Goal: Task Accomplishment & Management: Use online tool/utility

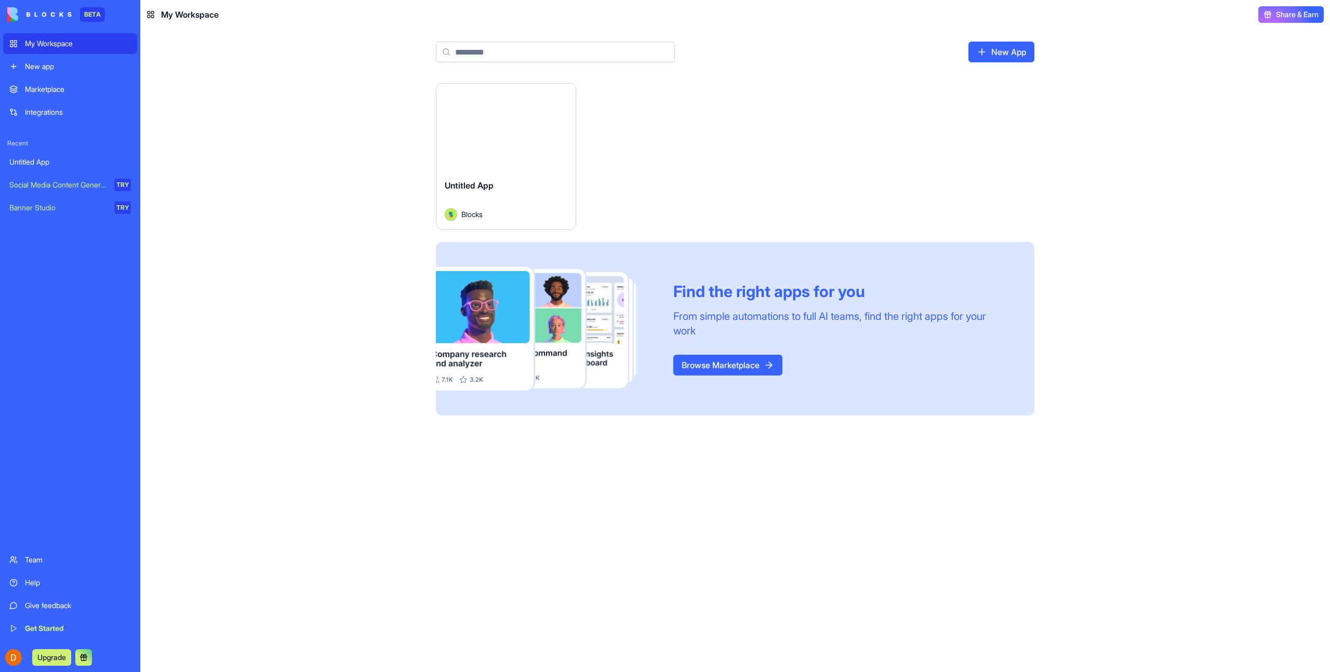
click at [539, 130] on button "Launch" at bounding box center [506, 127] width 78 height 21
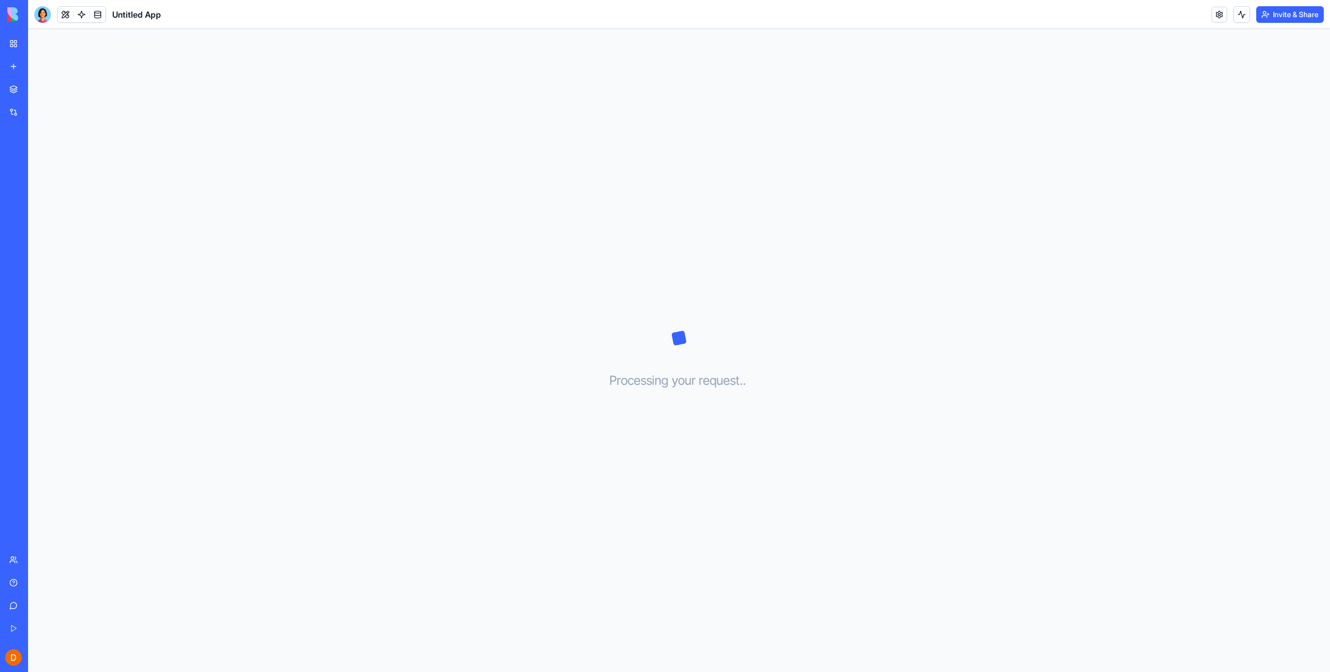
click at [382, 145] on div "Processing your request . . ." at bounding box center [679, 350] width 1302 height 643
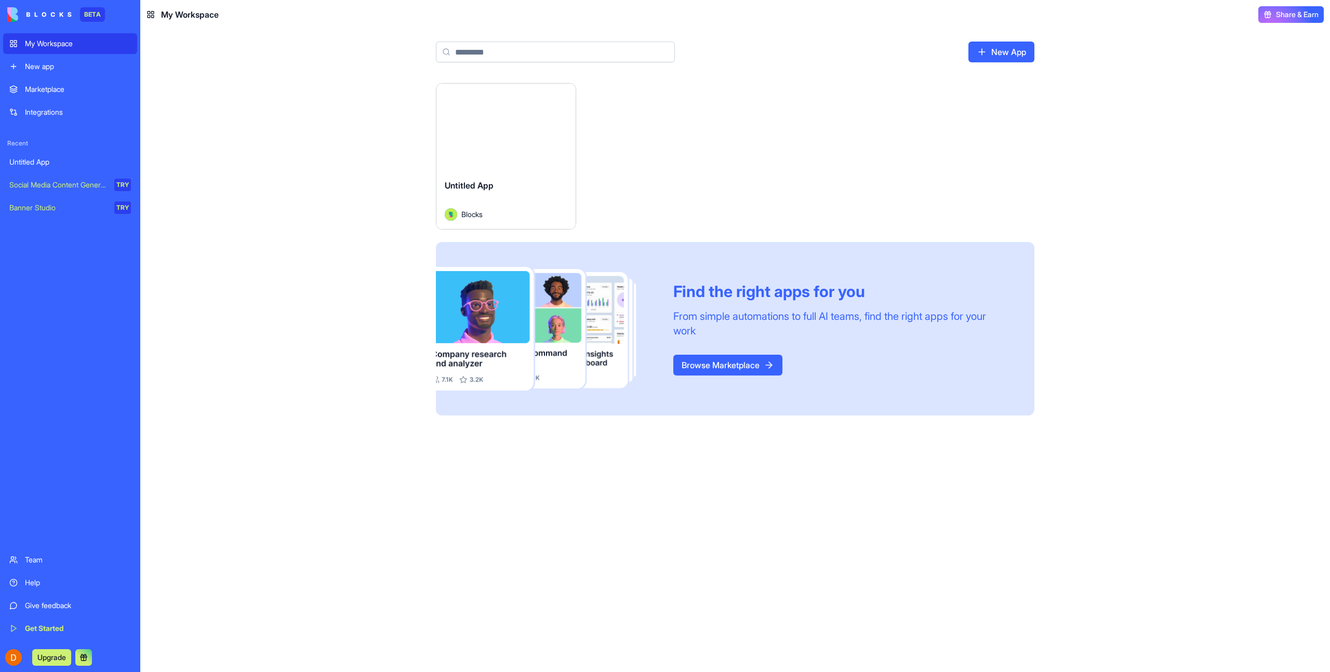
click at [511, 121] on button "Launch" at bounding box center [506, 127] width 78 height 21
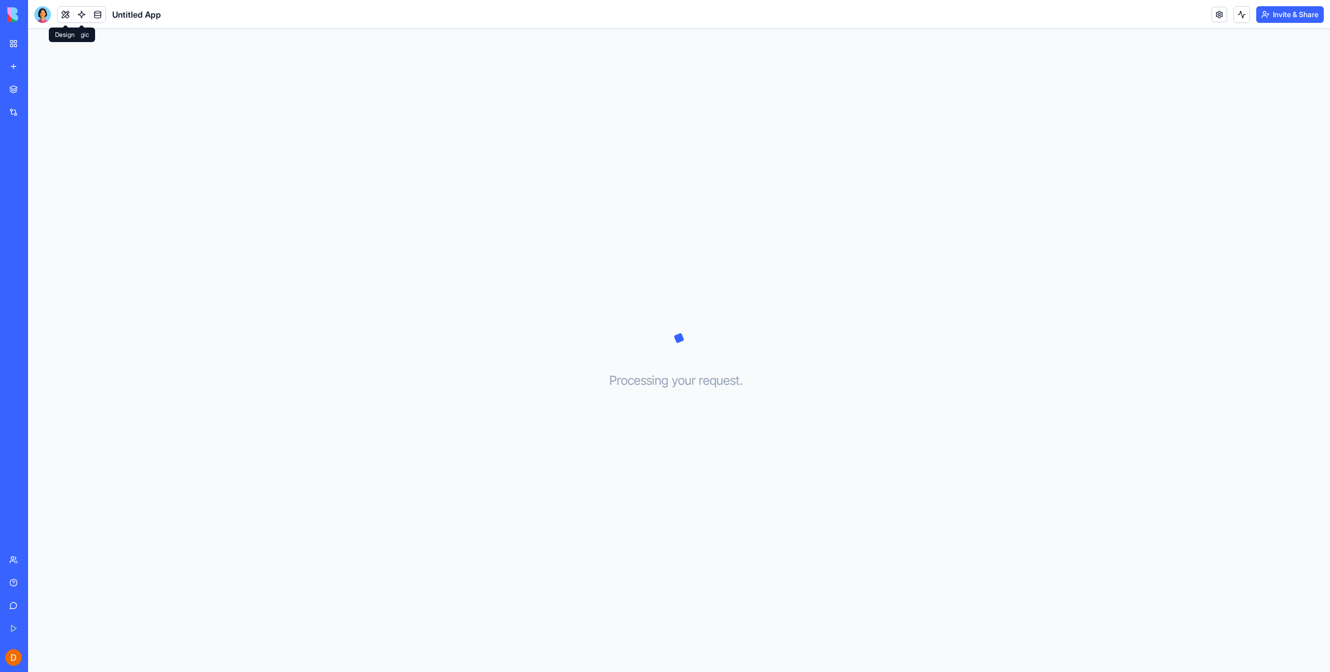
click at [69, 17] on button at bounding box center [66, 15] width 16 height 16
click at [81, 17] on link at bounding box center [82, 15] width 16 height 16
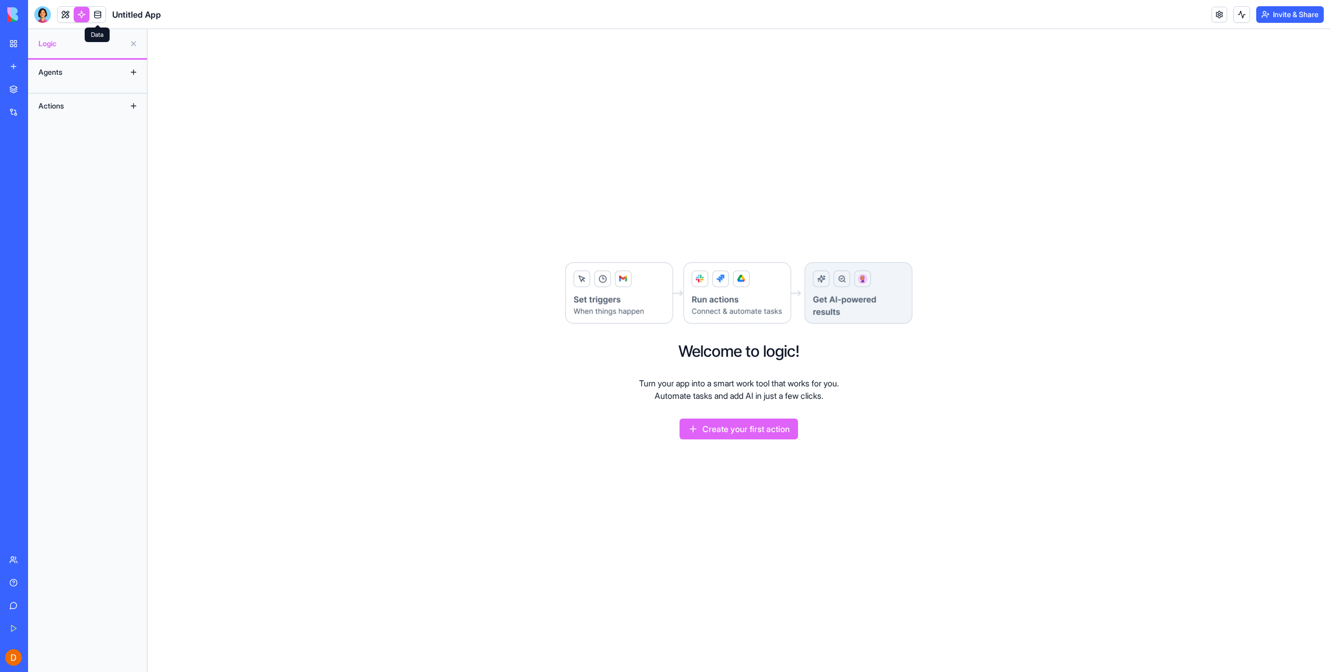
click at [94, 17] on link at bounding box center [98, 15] width 16 height 16
click at [83, 17] on link at bounding box center [82, 15] width 16 height 16
click at [46, 17] on div at bounding box center [42, 14] width 17 height 17
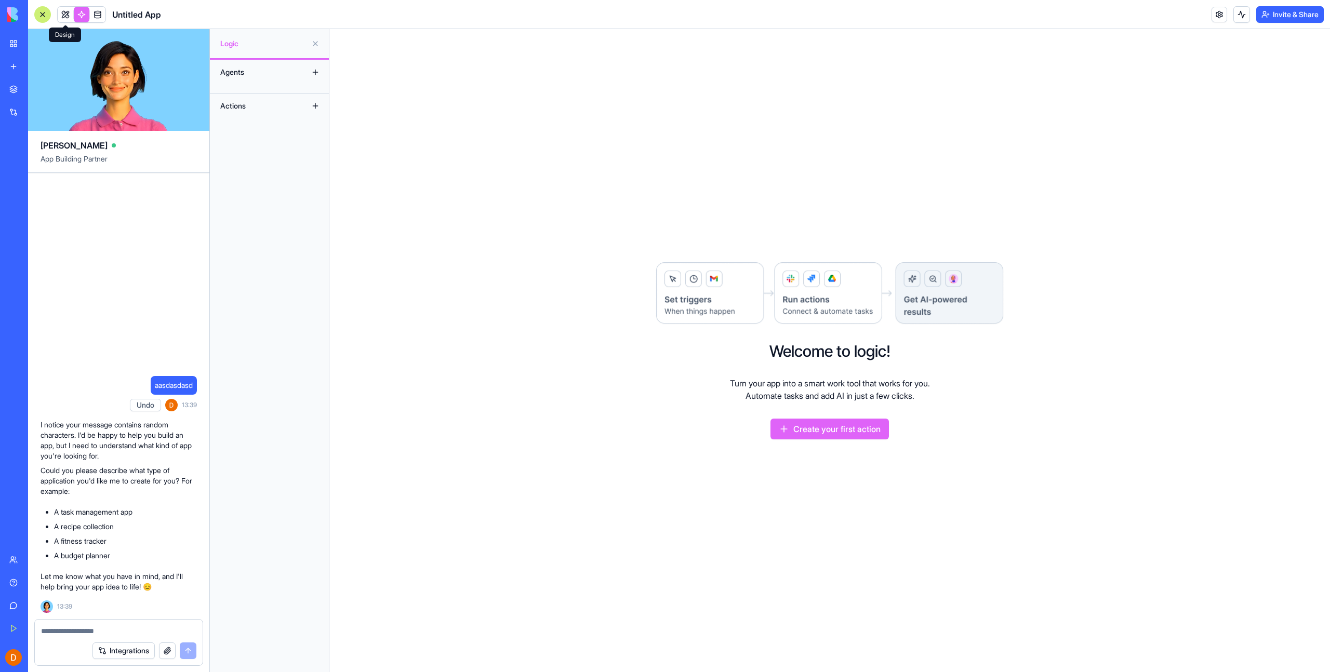
click at [66, 17] on link at bounding box center [66, 15] width 16 height 16
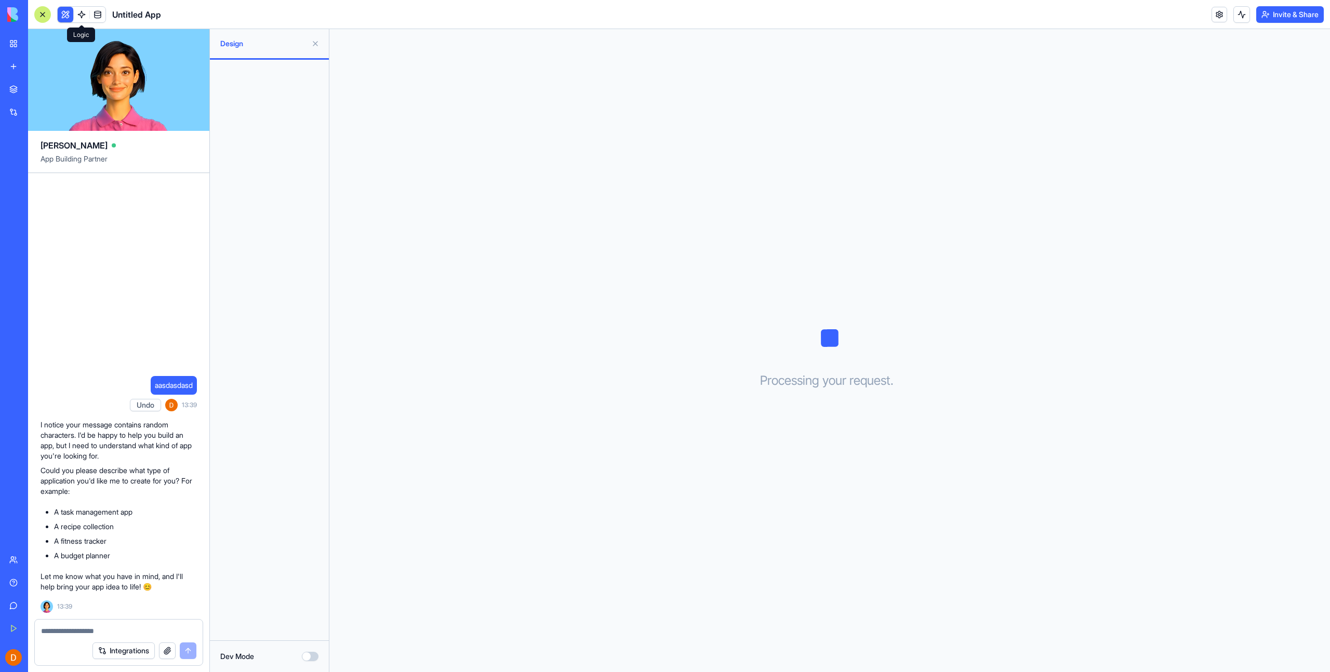
click at [83, 17] on link at bounding box center [82, 15] width 16 height 16
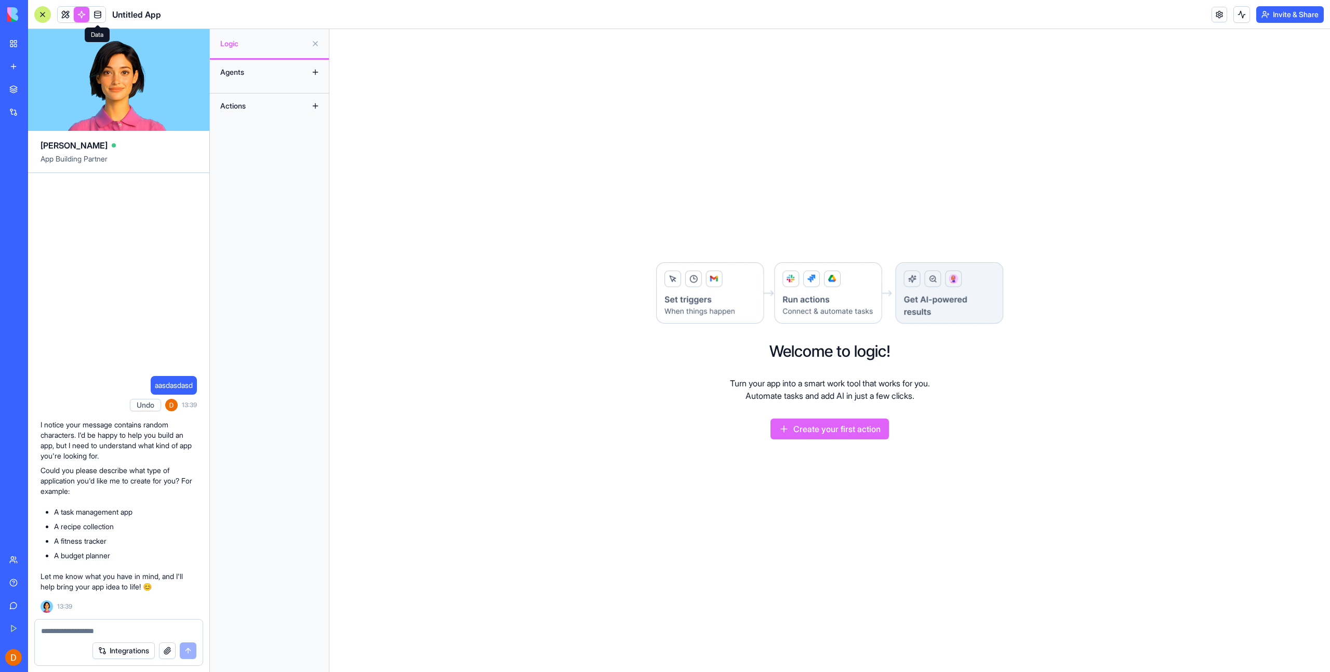
click at [101, 16] on link at bounding box center [98, 15] width 16 height 16
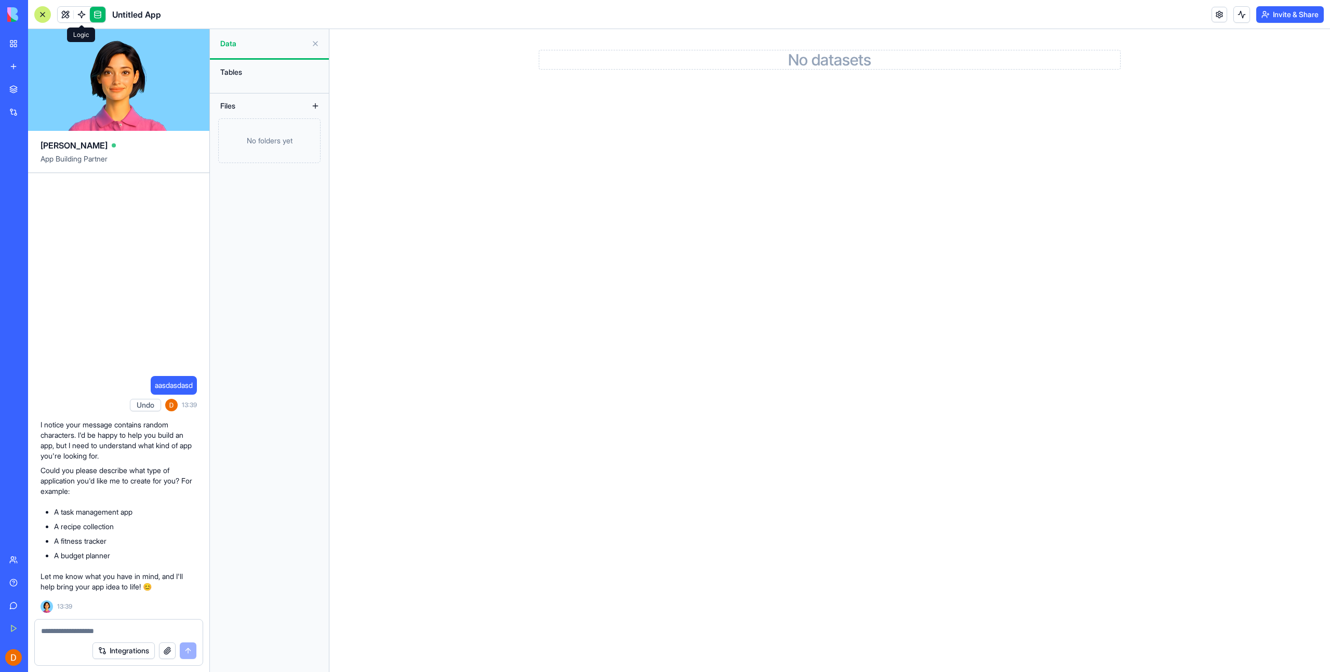
click at [83, 16] on link at bounding box center [82, 15] width 16 height 16
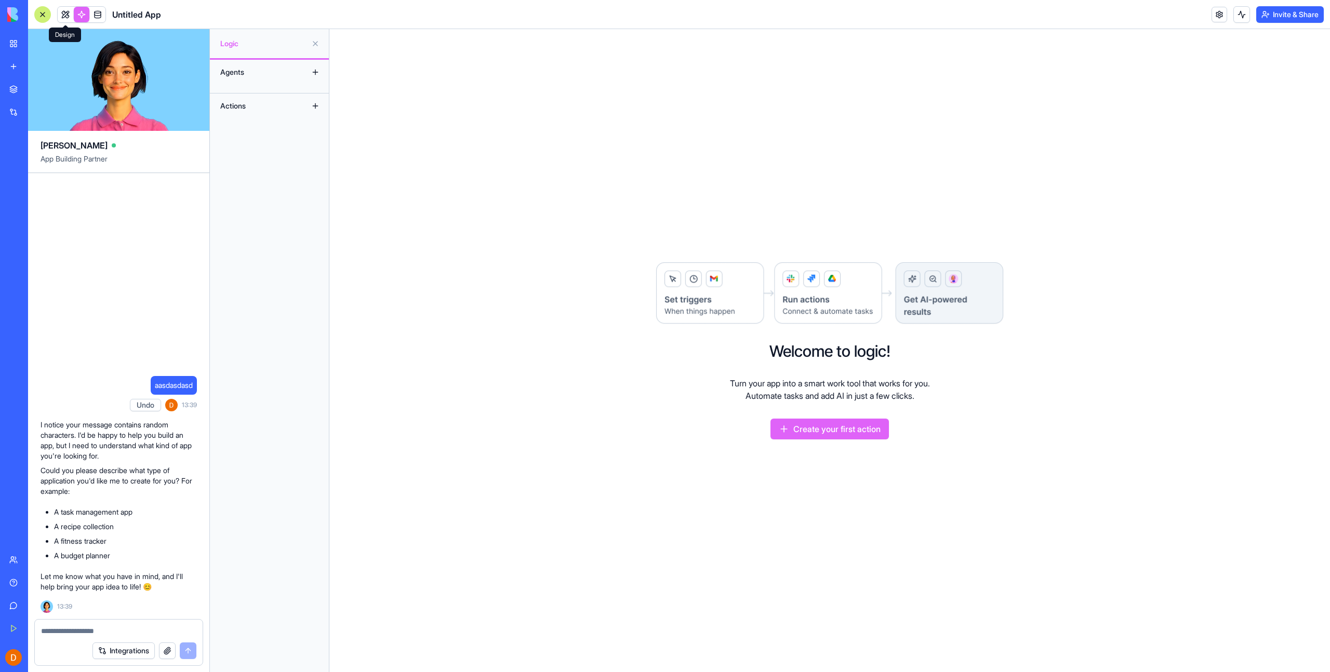
click at [58, 16] on link at bounding box center [66, 15] width 16 height 16
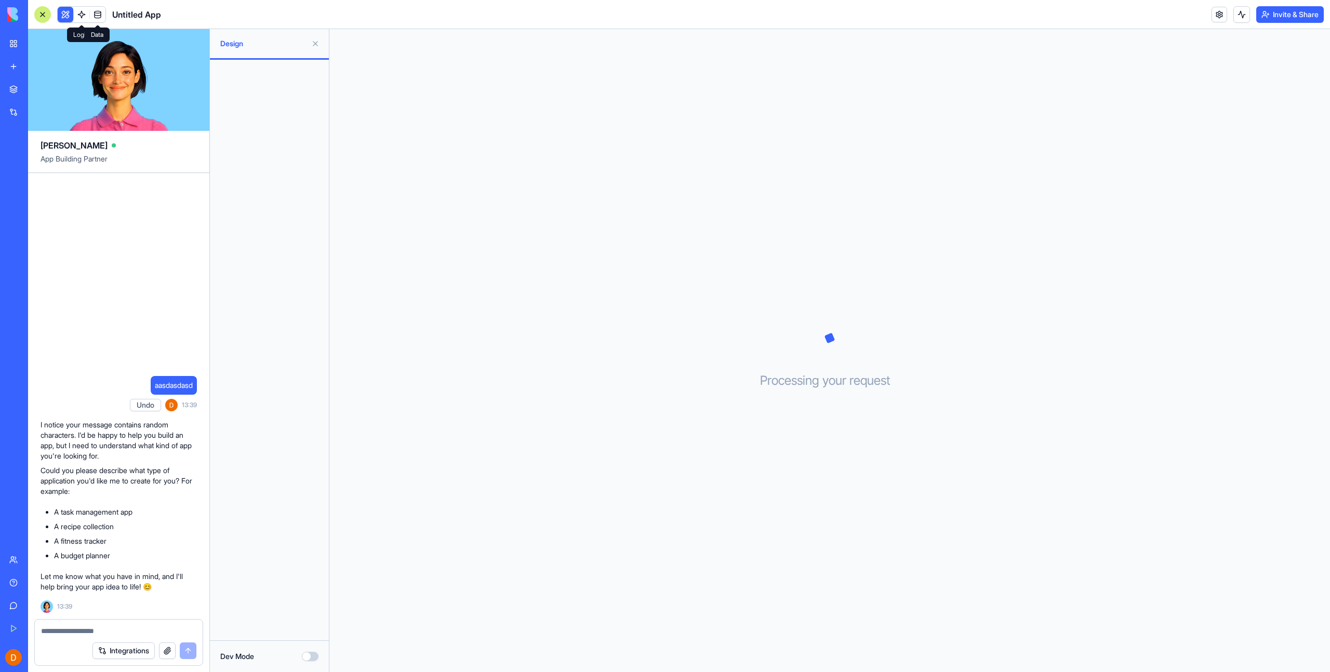
click at [91, 16] on link at bounding box center [98, 15] width 16 height 16
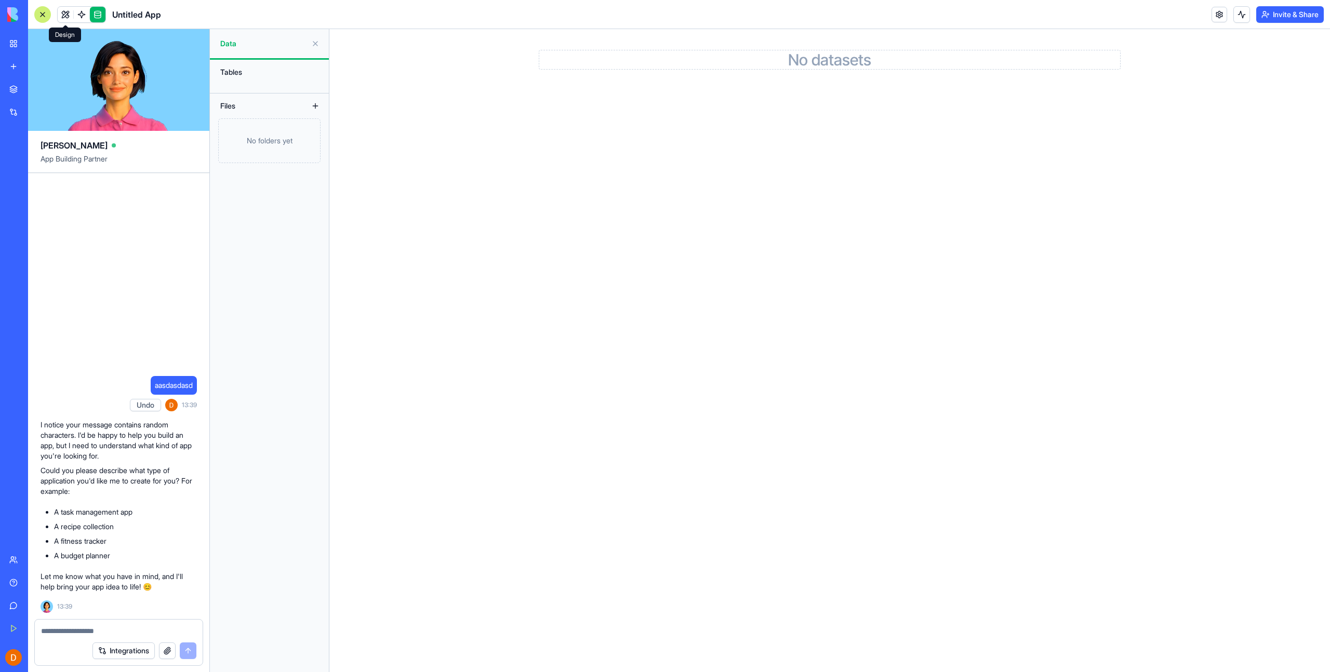
click at [72, 17] on link at bounding box center [66, 15] width 16 height 16
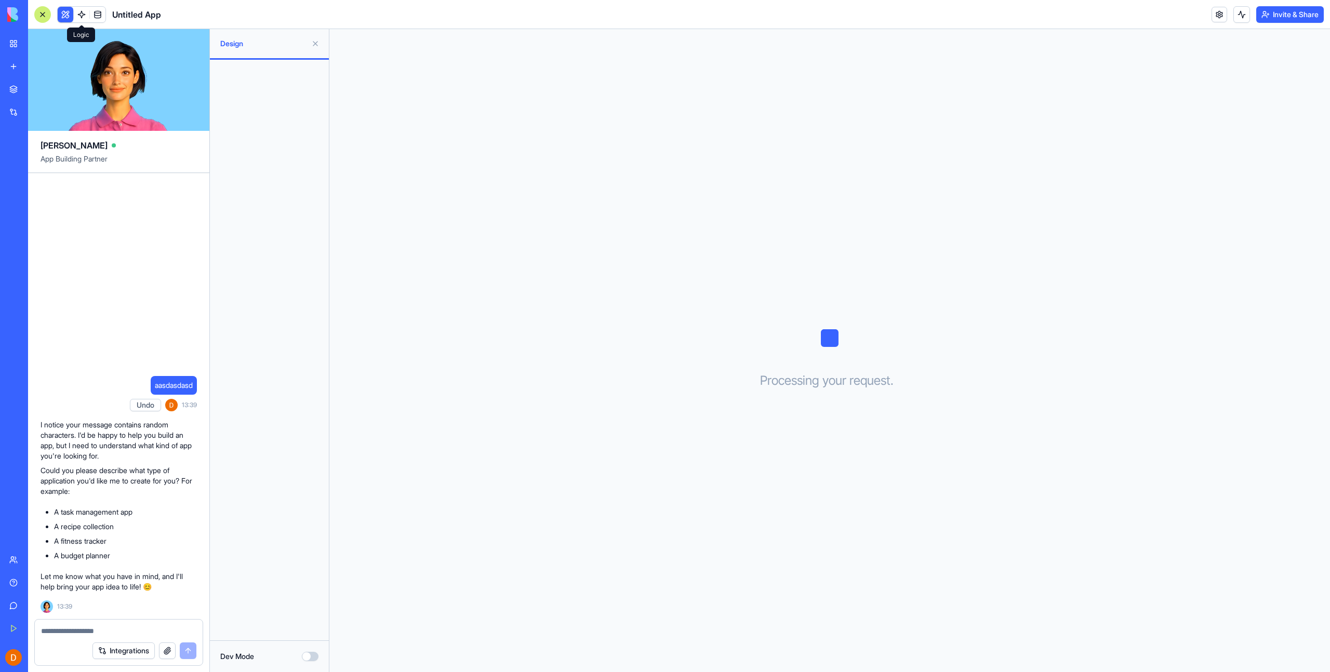
click at [82, 16] on link at bounding box center [82, 15] width 16 height 16
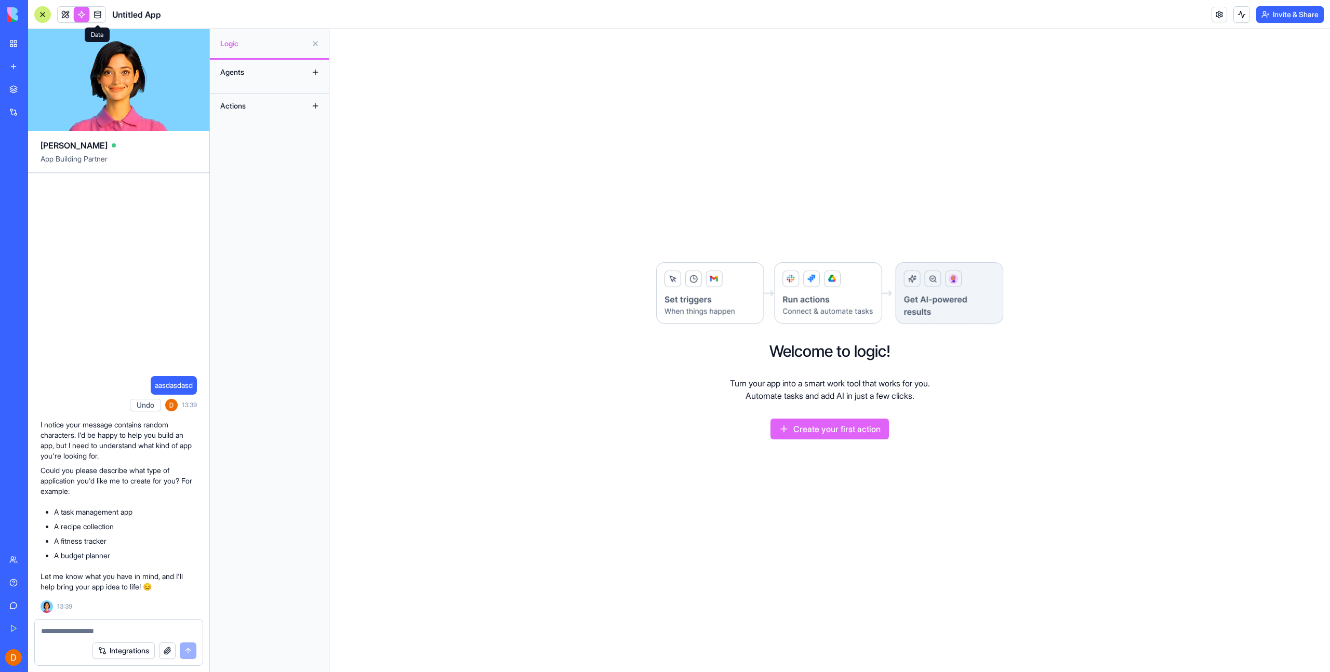
click at [96, 16] on link at bounding box center [98, 15] width 16 height 16
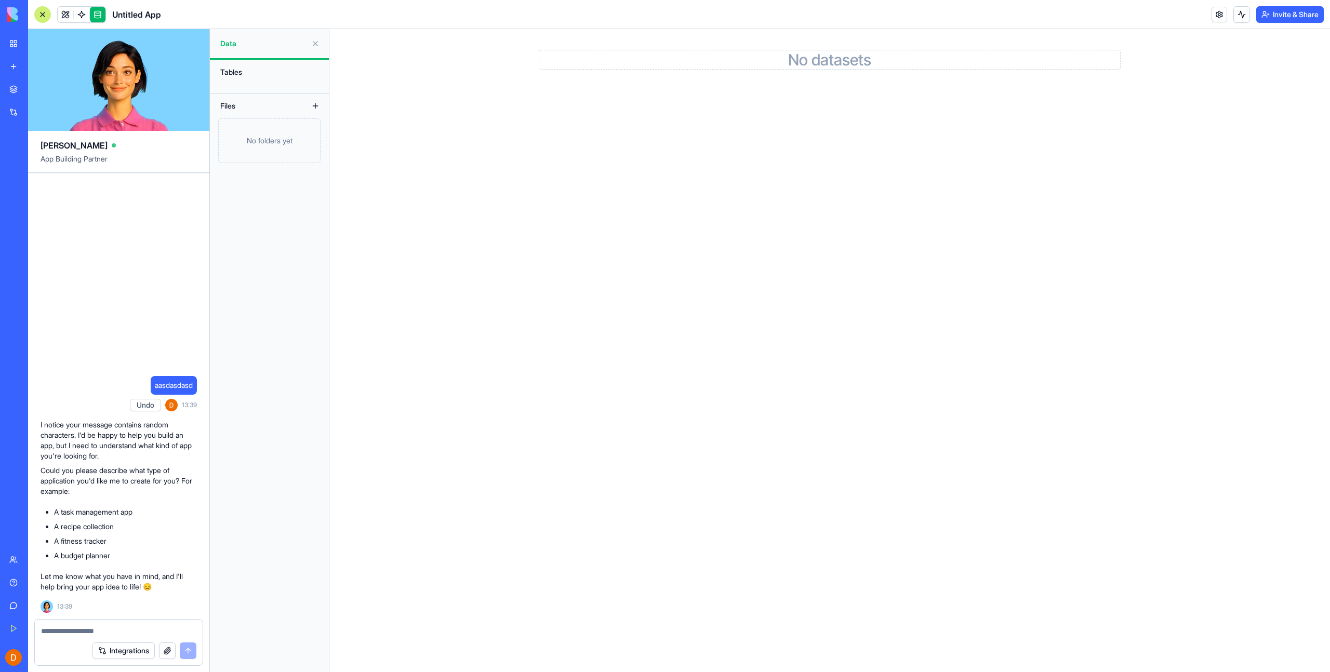
click at [112, 637] on div "Integrations" at bounding box center [119, 651] width 168 height 29
click at [105, 635] on textarea at bounding box center [118, 631] width 155 height 10
type textarea "******"
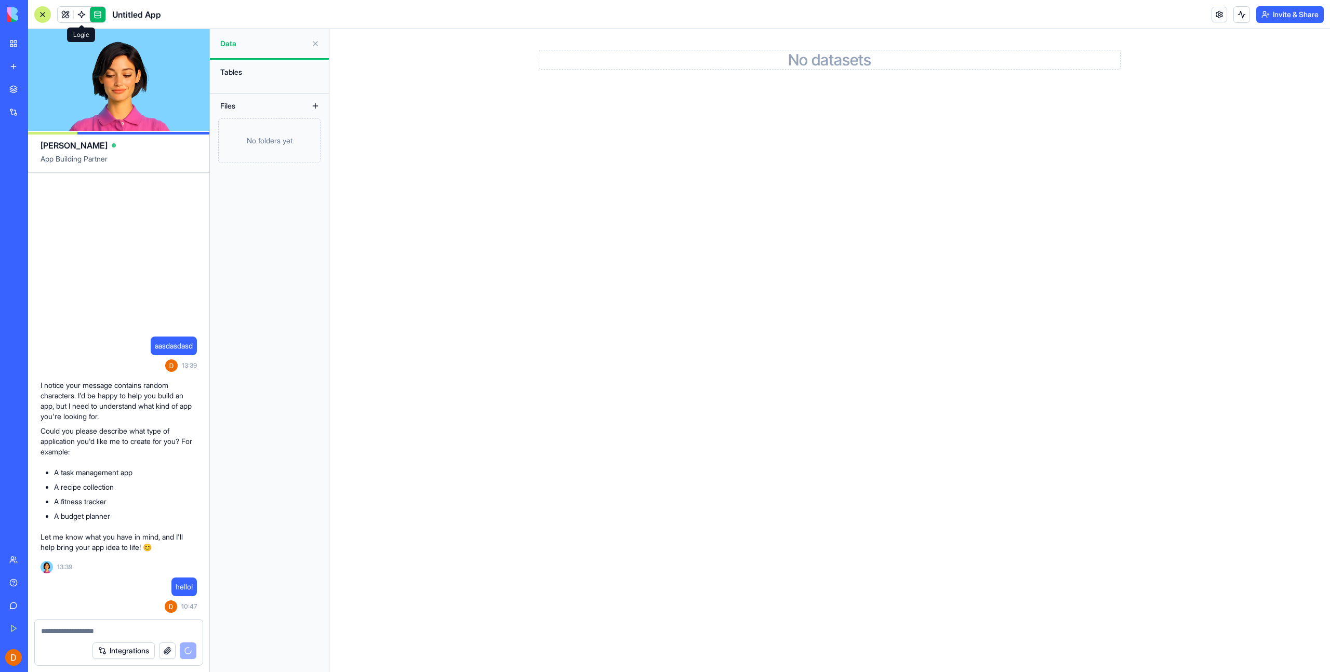
click at [81, 11] on link at bounding box center [82, 15] width 16 height 16
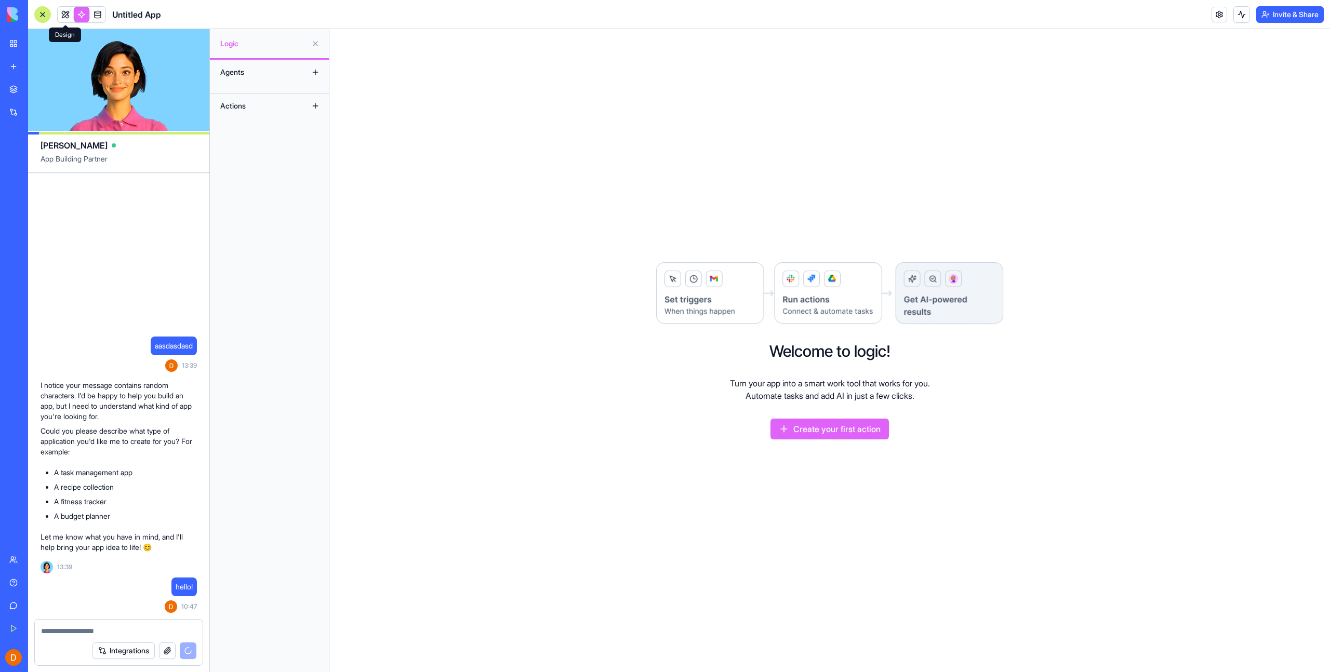
click at [69, 15] on link at bounding box center [66, 15] width 16 height 16
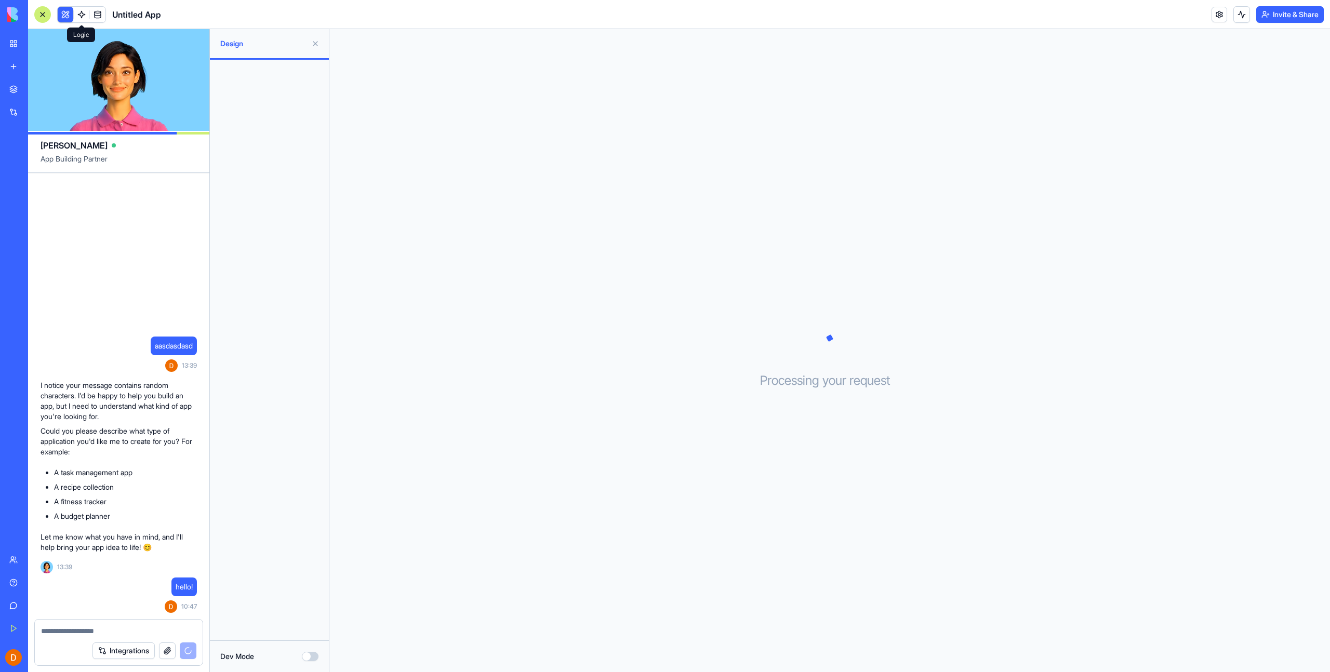
click at [78, 15] on link at bounding box center [82, 15] width 16 height 16
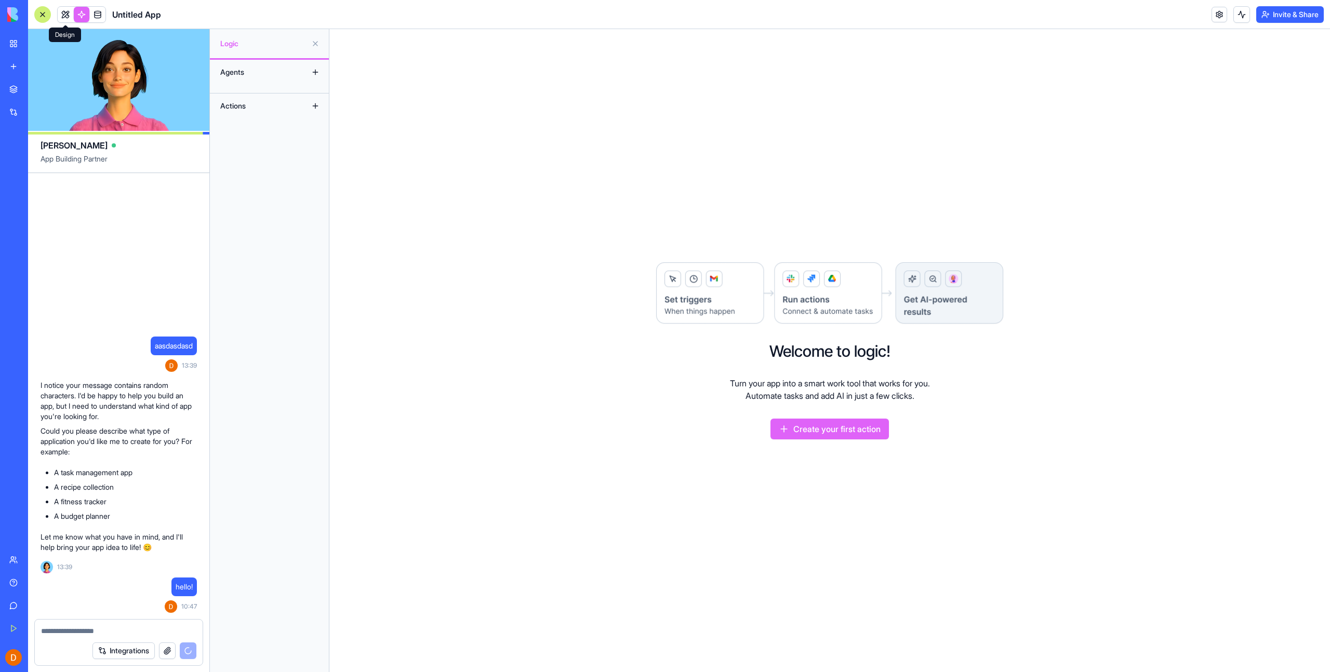
click at [68, 15] on link at bounding box center [66, 15] width 16 height 16
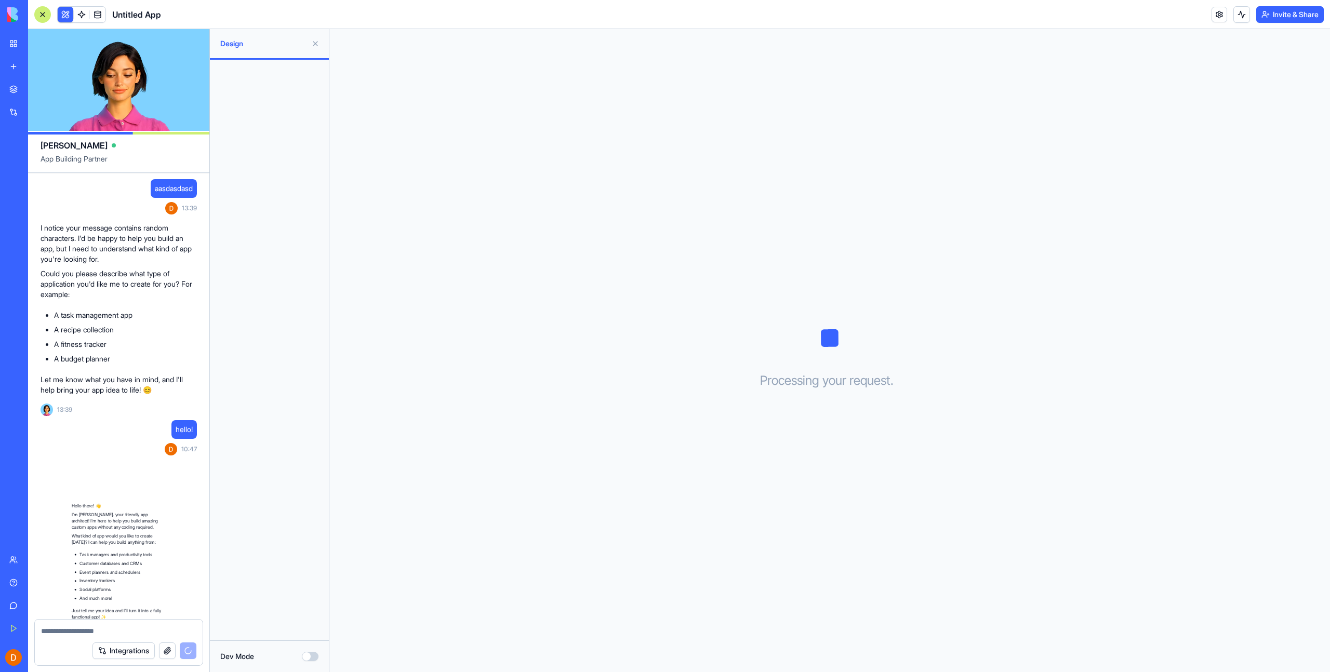
scroll to position [67, 0]
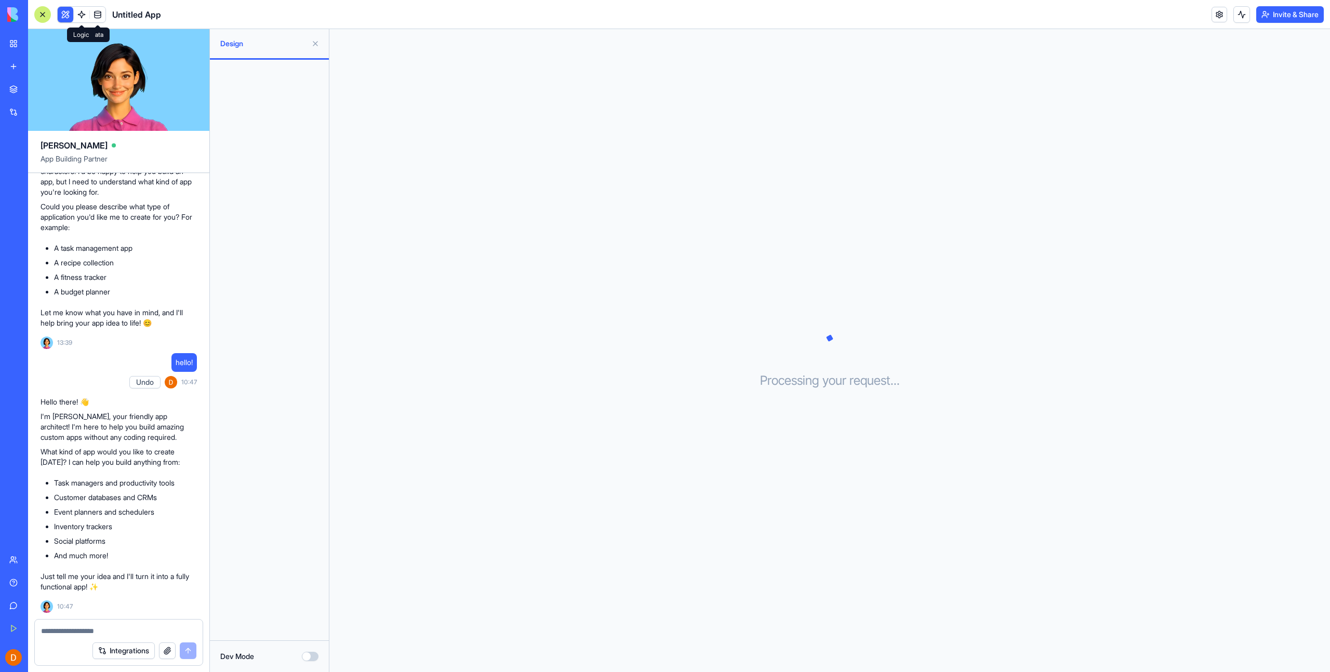
click at [86, 16] on link at bounding box center [82, 15] width 16 height 16
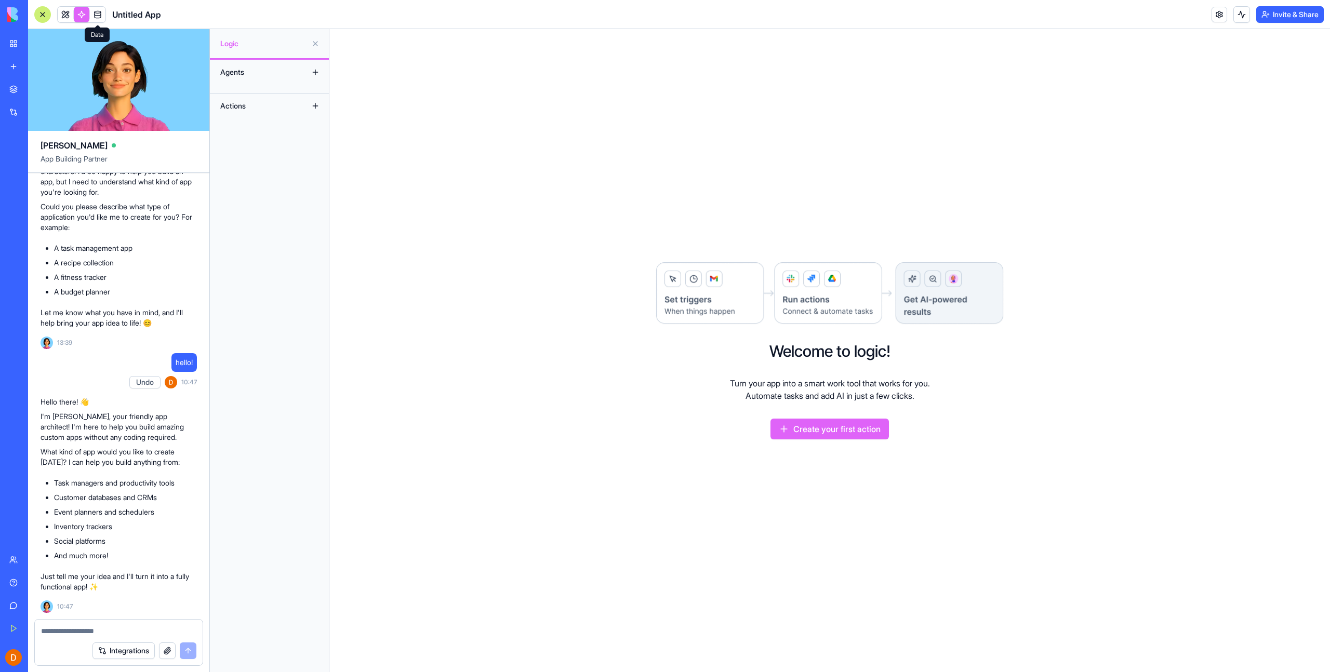
click at [94, 16] on link at bounding box center [98, 15] width 16 height 16
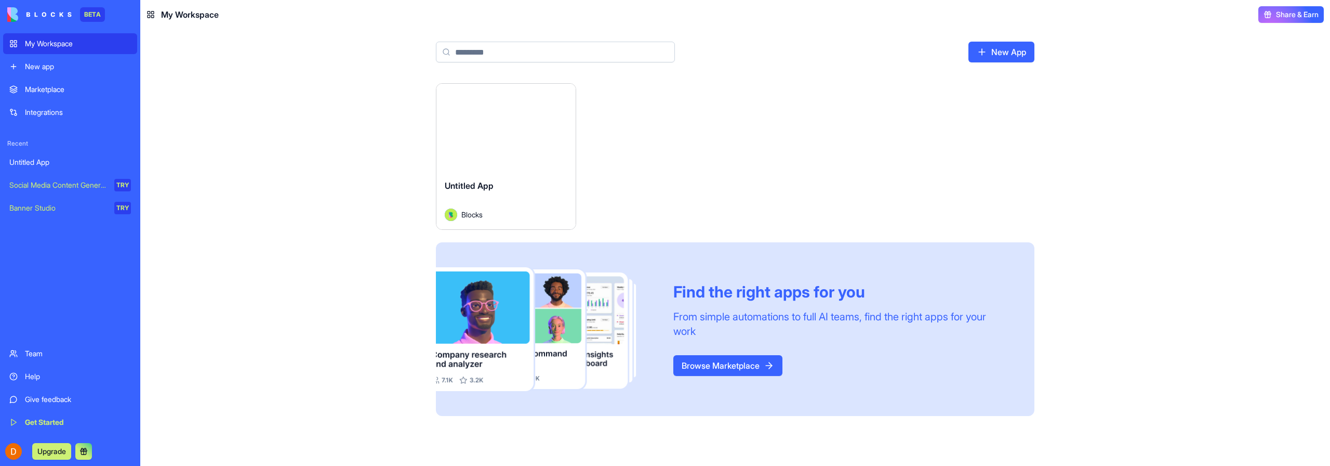
click at [44, 69] on div "New app" at bounding box center [78, 66] width 106 height 10
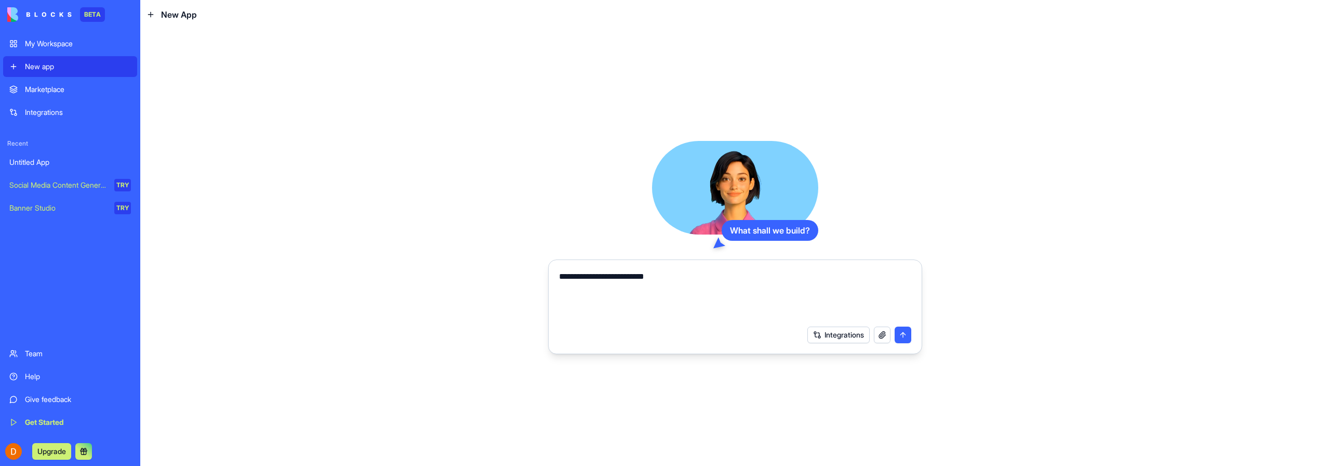
type textarea "**********"
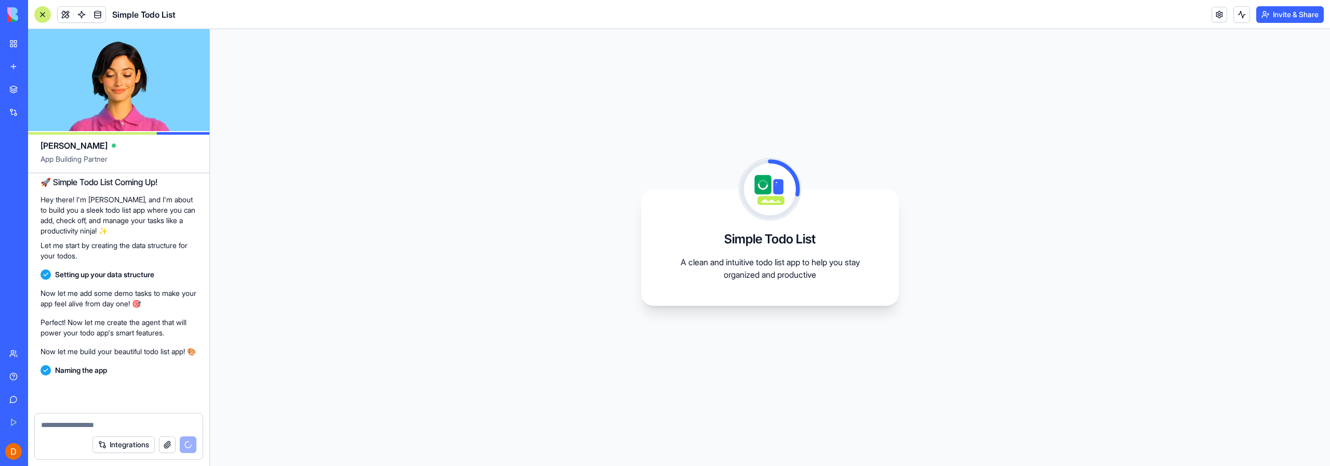
scroll to position [85, 0]
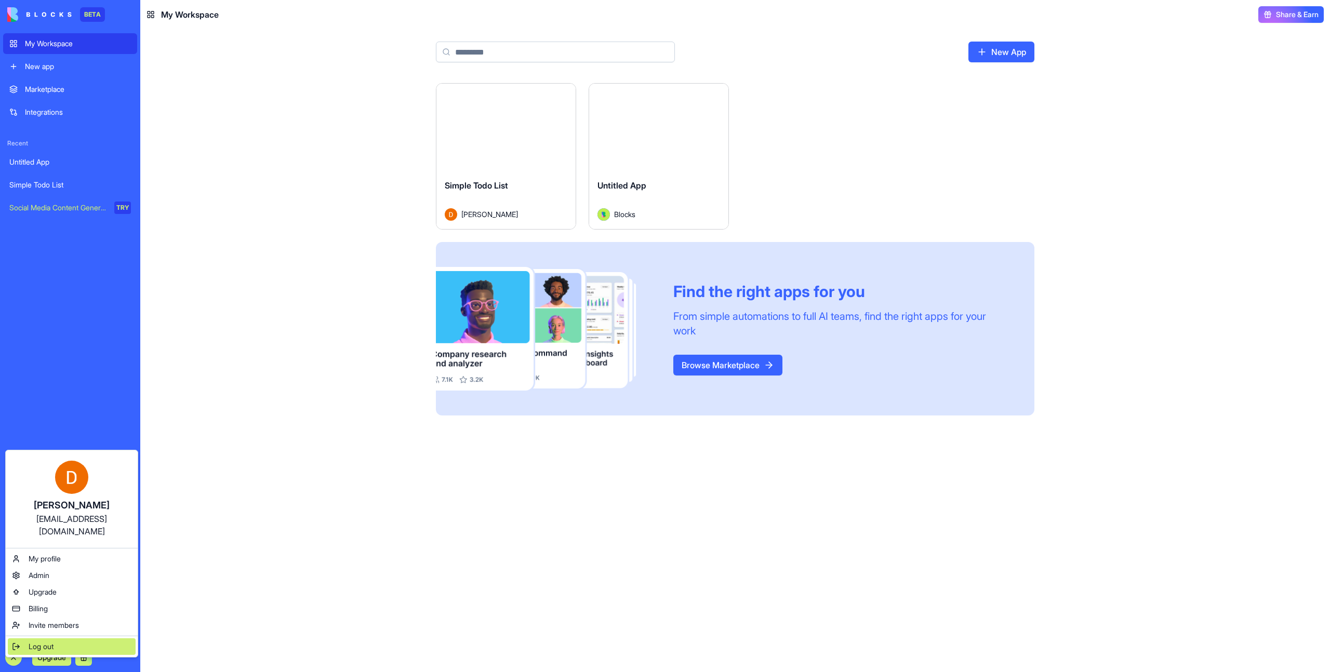
click at [70, 639] on div "Log out" at bounding box center [72, 647] width 128 height 17
